Goal: Information Seeking & Learning: Learn about a topic

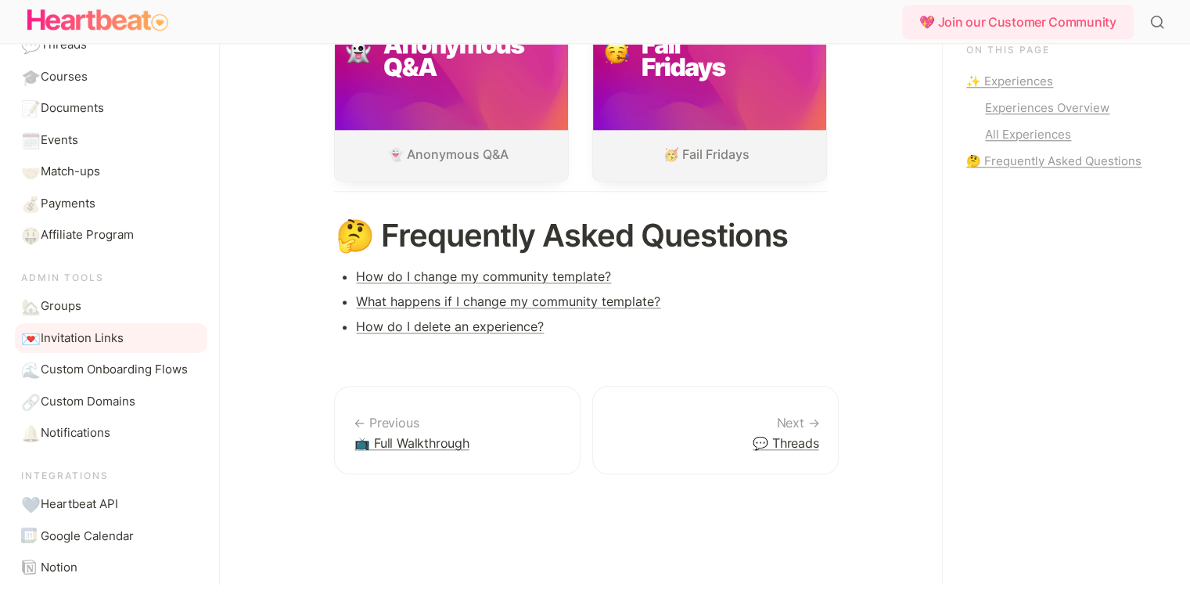
scroll to position [235, 0]
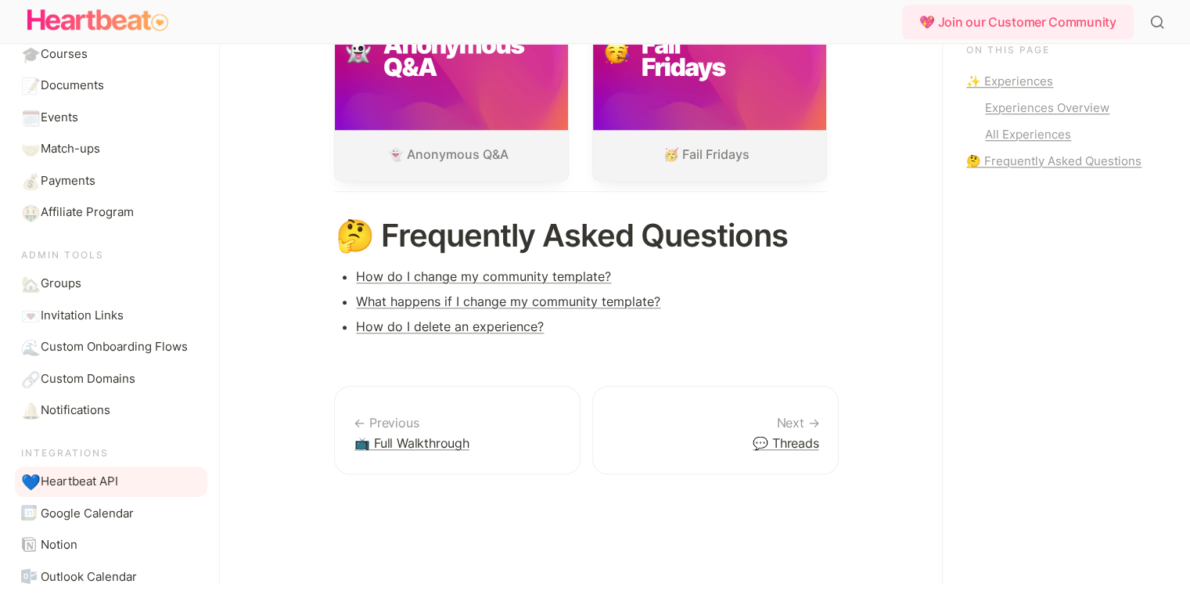
click at [92, 487] on span "Heartbeat API" at bounding box center [79, 482] width 77 height 18
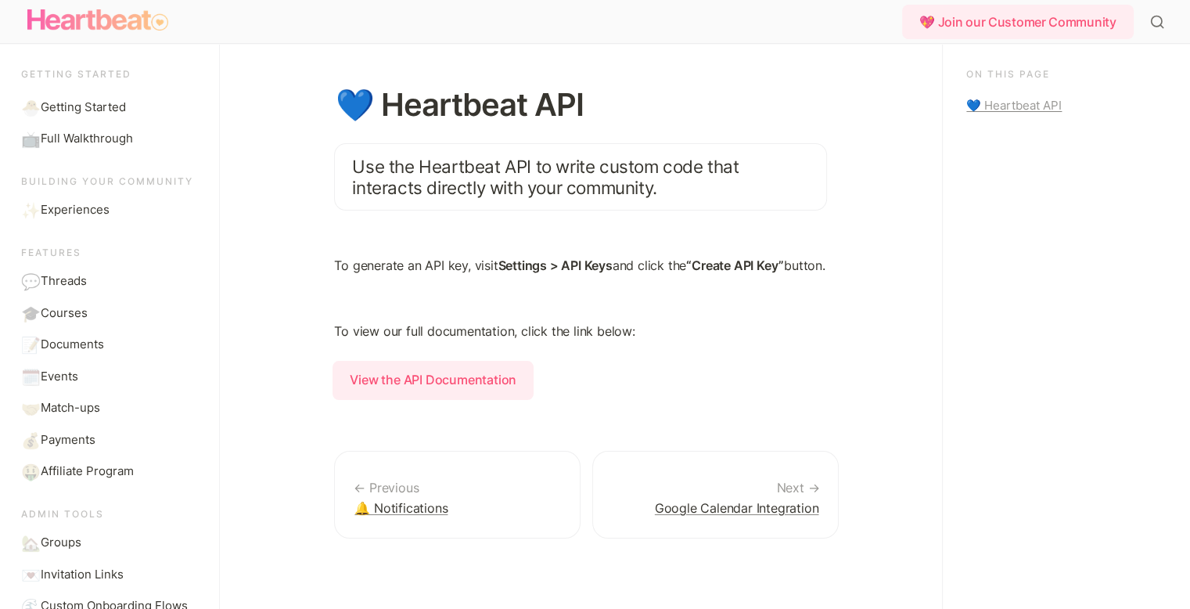
click at [99, 27] on img "Main" at bounding box center [97, 20] width 141 height 31
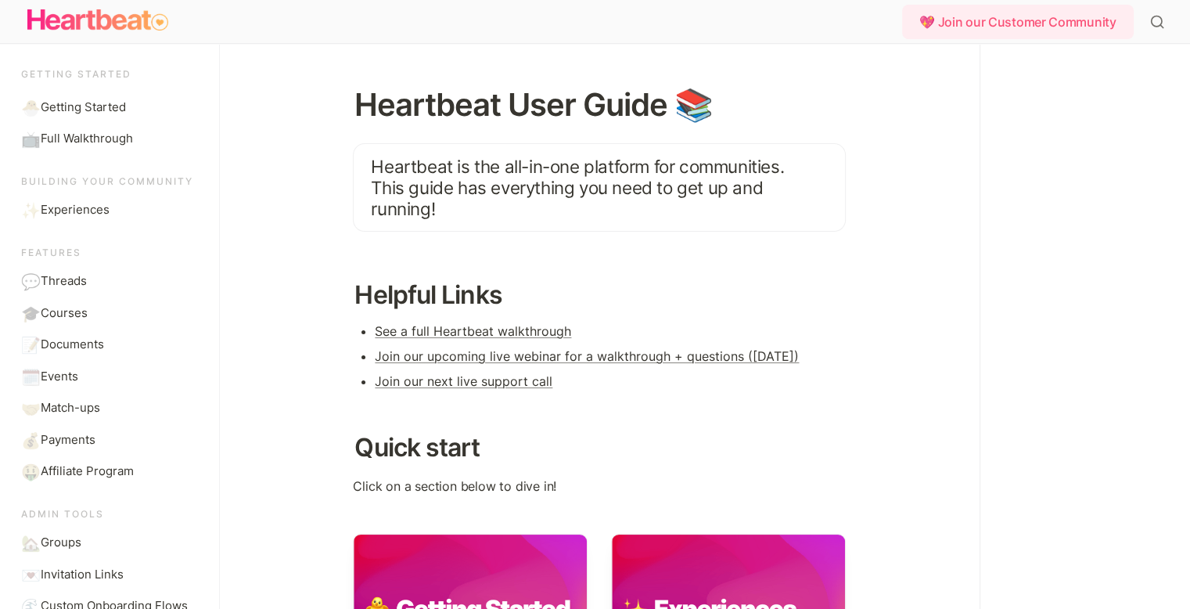
drag, startPoint x: 779, startPoint y: 248, endPoint x: 835, endPoint y: 282, distance: 64.9
click at [869, 282] on div "Heartbeat User Guide 📚 Heartbeat is the all-in-one platform for communities. Th…" at bounding box center [599, 555] width 587 height 1022
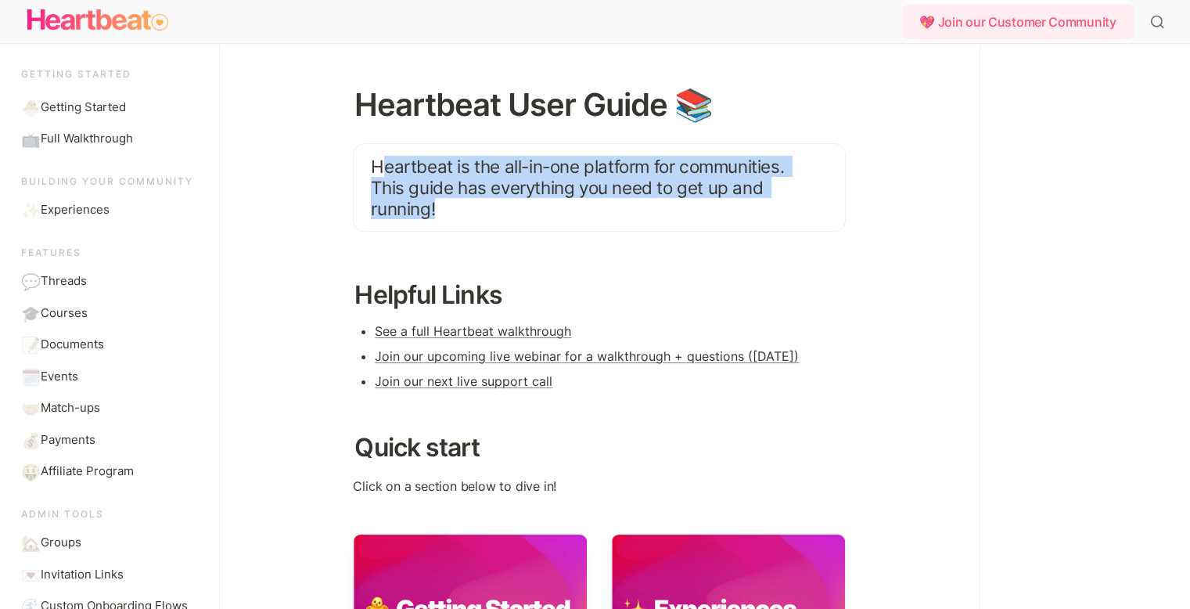
drag, startPoint x: 384, startPoint y: 167, endPoint x: 541, endPoint y: 210, distance: 162.5
click at [541, 210] on blockquote "Heartbeat is the all-in-one platform for communities. This guide has everything…" at bounding box center [599, 187] width 493 height 88
click at [441, 203] on blockquote "Heartbeat is the all-in-one platform for communities. This guide has everything…" at bounding box center [599, 187] width 493 height 88
click at [450, 192] on span "Heartbeat is the all-in-one platform for communities. This guide has everything…" at bounding box center [579, 187] width 417 height 63
click at [424, 181] on span "Heartbeat is the all-in-one platform for communities. This guide has everything…" at bounding box center [579, 187] width 417 height 63
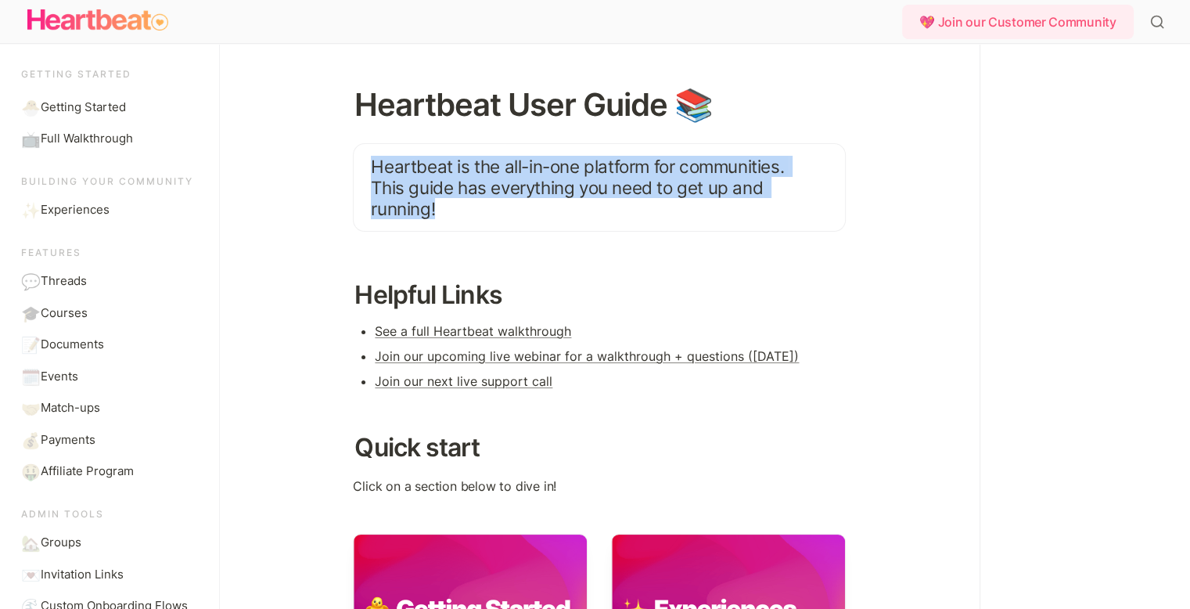
drag, startPoint x: 372, startPoint y: 167, endPoint x: 443, endPoint y: 208, distance: 81.7
click at [443, 208] on blockquote "Heartbeat is the all-in-one platform for communities. This guide has everything…" at bounding box center [599, 187] width 493 height 88
click at [433, 220] on div at bounding box center [433, 220] width 0 height 0
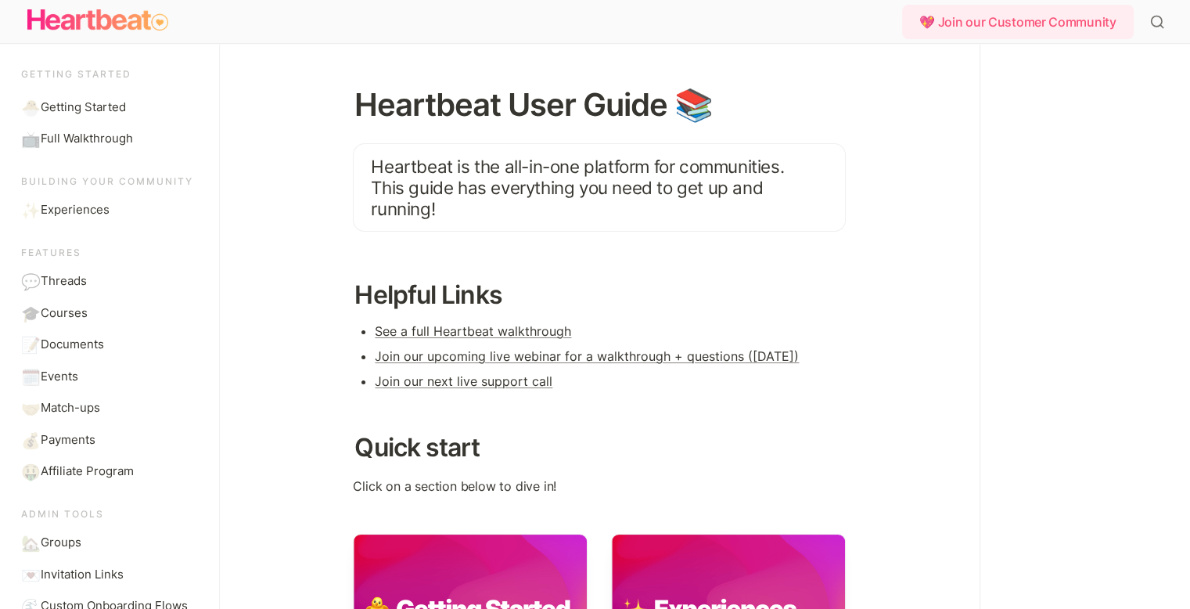
click at [548, 445] on h2 "Quick start" at bounding box center [599, 447] width 493 height 42
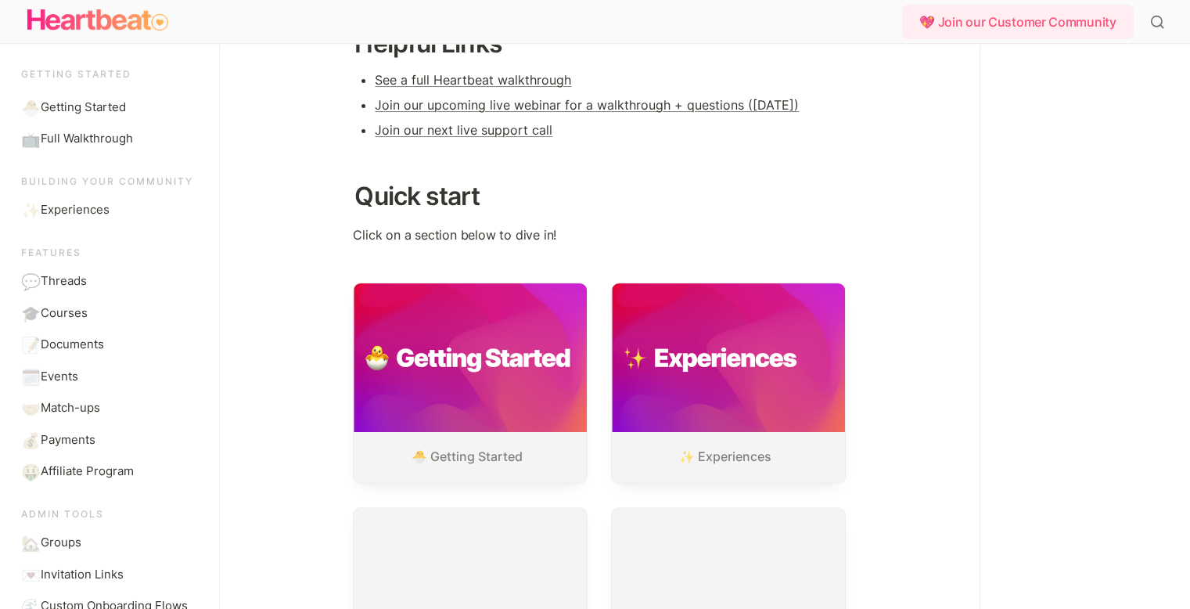
scroll to position [457, 0]
